Goal: Navigation & Orientation: Find specific page/section

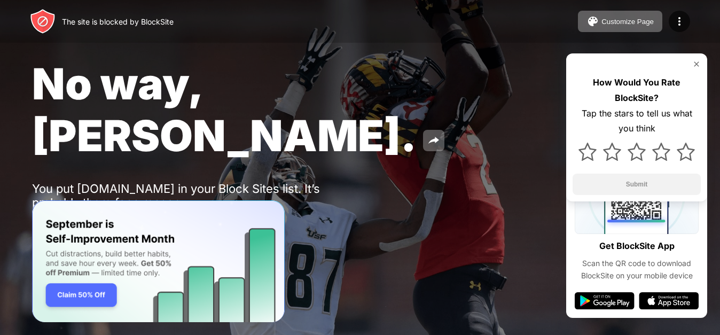
click at [502, 240] on div "No way, Jose. You put ww20.0123movie.net in your Block Sites list. It’s probabl…" at bounding box center [360, 149] width 720 height 299
click at [631, 233] on div "No way, Jose. You put ww20.0123movie.net in your Block Sites list. It’s probabl…" at bounding box center [360, 149] width 720 height 299
